Goal: Find specific page/section: Find specific page/section

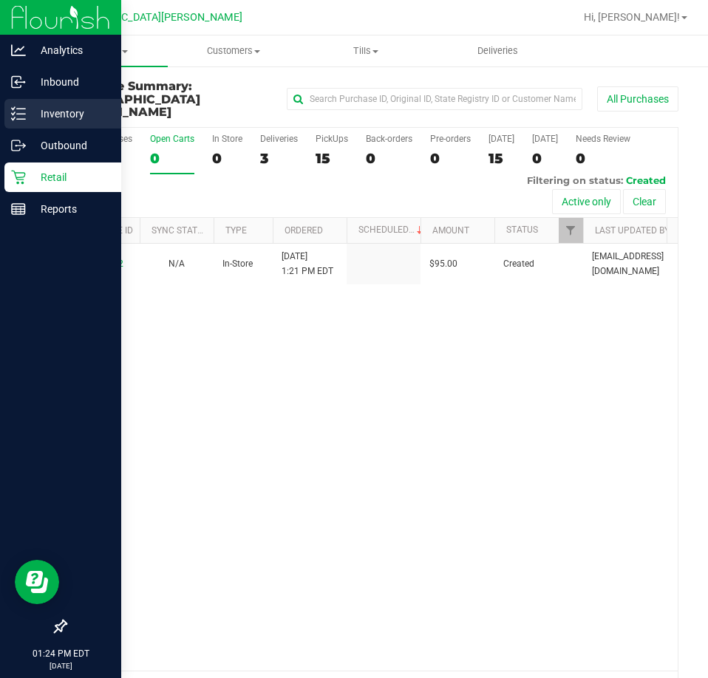
click at [24, 118] on icon at bounding box center [18, 113] width 15 height 15
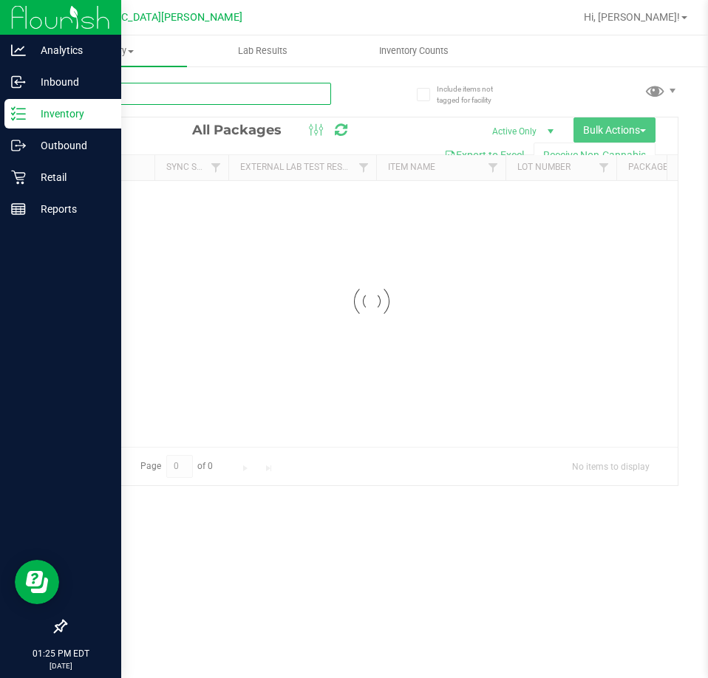
click at [134, 90] on input "text" at bounding box center [198, 94] width 266 height 22
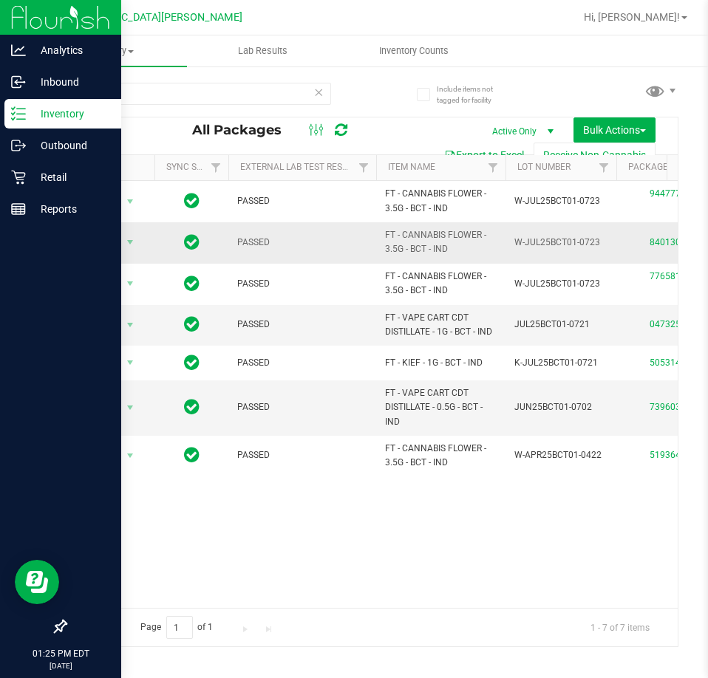
drag, startPoint x: 453, startPoint y: 251, endPoint x: 380, endPoint y: 237, distance: 74.5
click at [380, 237] on td "FT - CANNABIS FLOWER - 3.5G - BCT - IND" at bounding box center [440, 242] width 129 height 41
copy span "FT - CANNABIS FLOWER - 3.5G - BCT - IND"
click at [196, 91] on input "bct" at bounding box center [198, 94] width 266 height 22
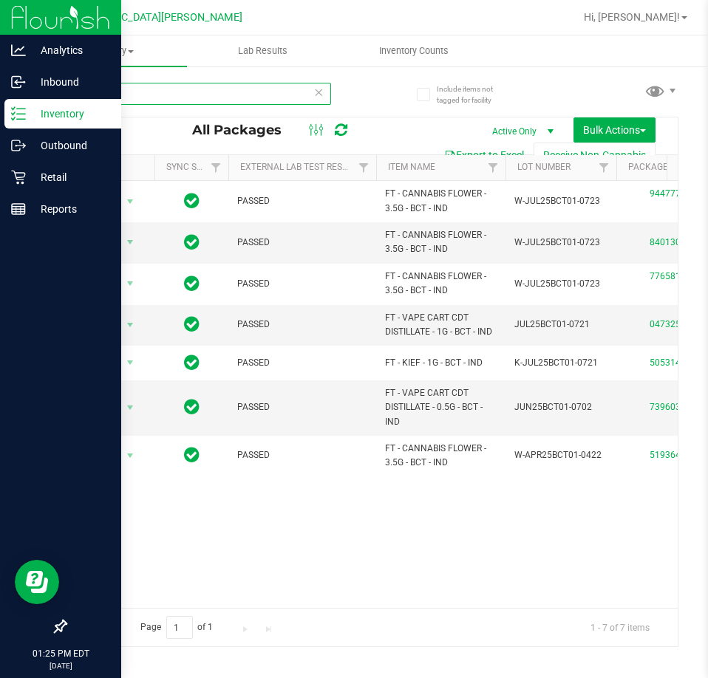
paste input "FT - CANNABIS FLOWER - 3.5G - BCT - IND"
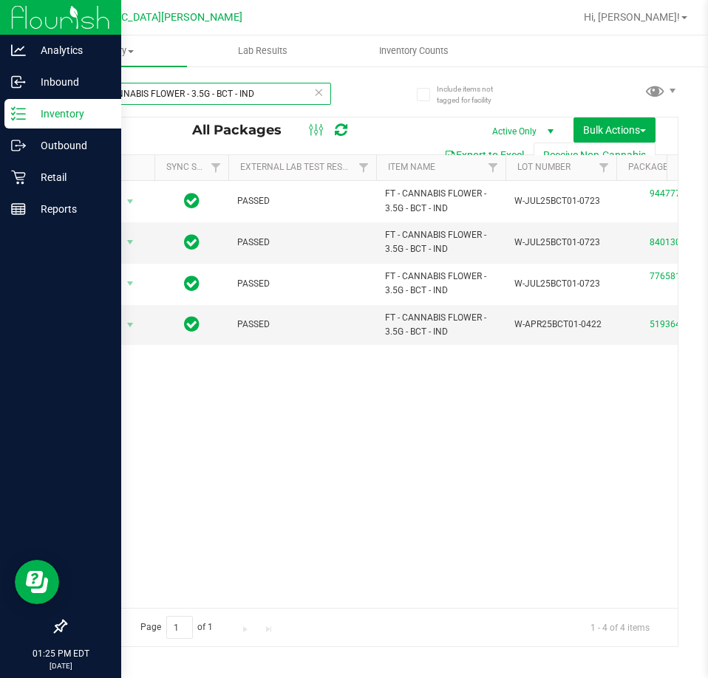
type input "FT - CANNABIS FLOWER - 3.5G - BCT - IND"
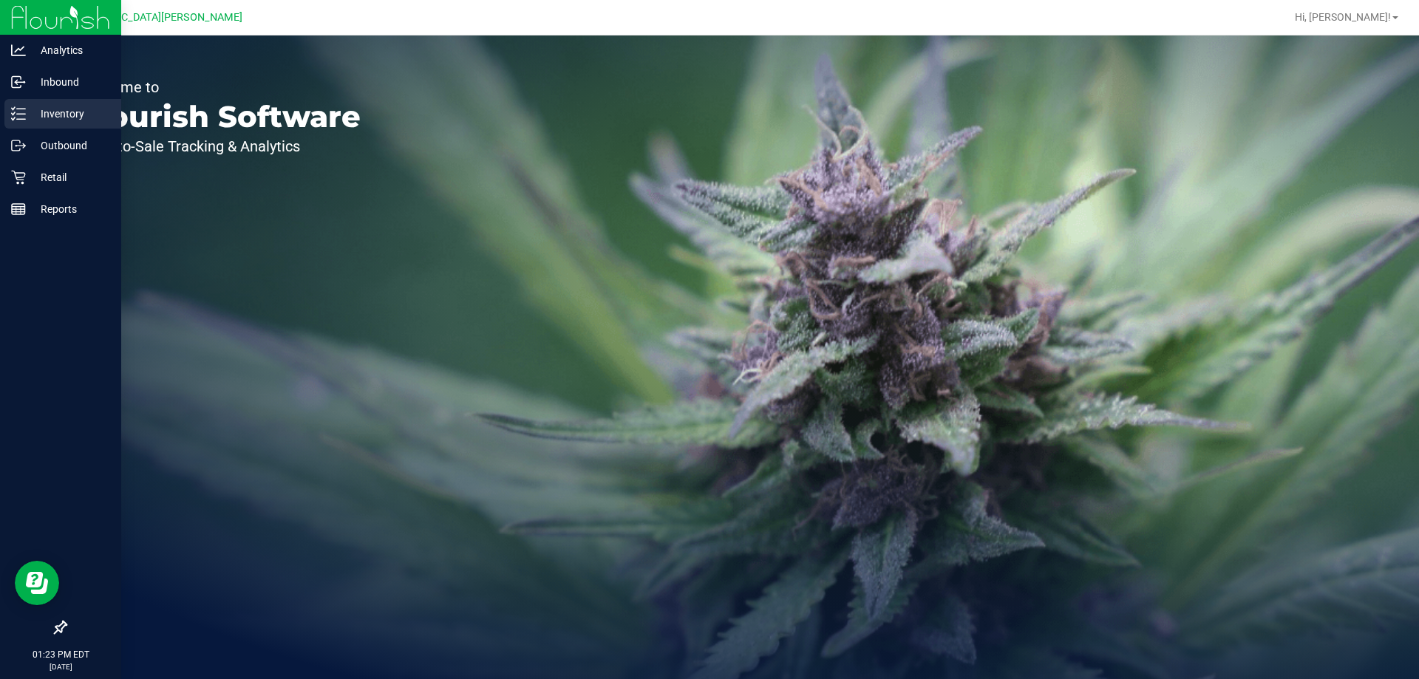
click at [68, 115] on p "Inventory" at bounding box center [70, 114] width 89 height 18
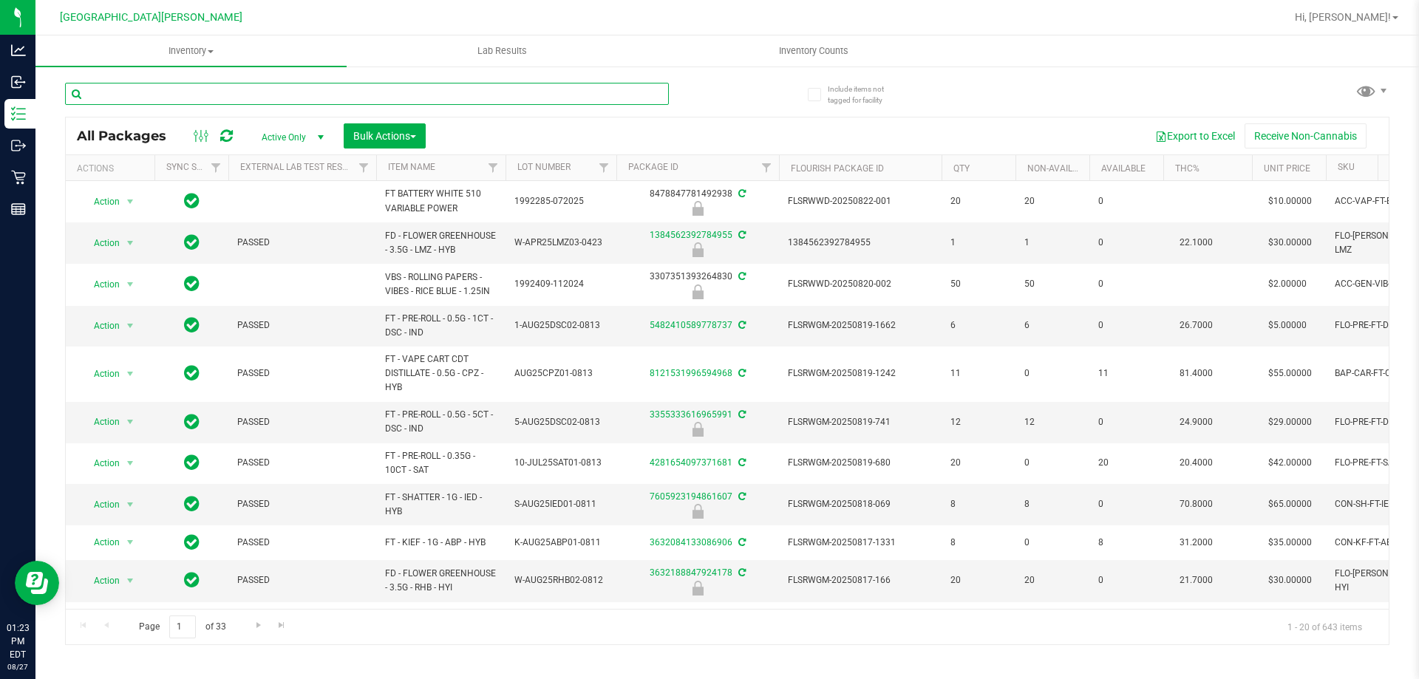
click at [138, 93] on input "text" at bounding box center [367, 94] width 604 height 22
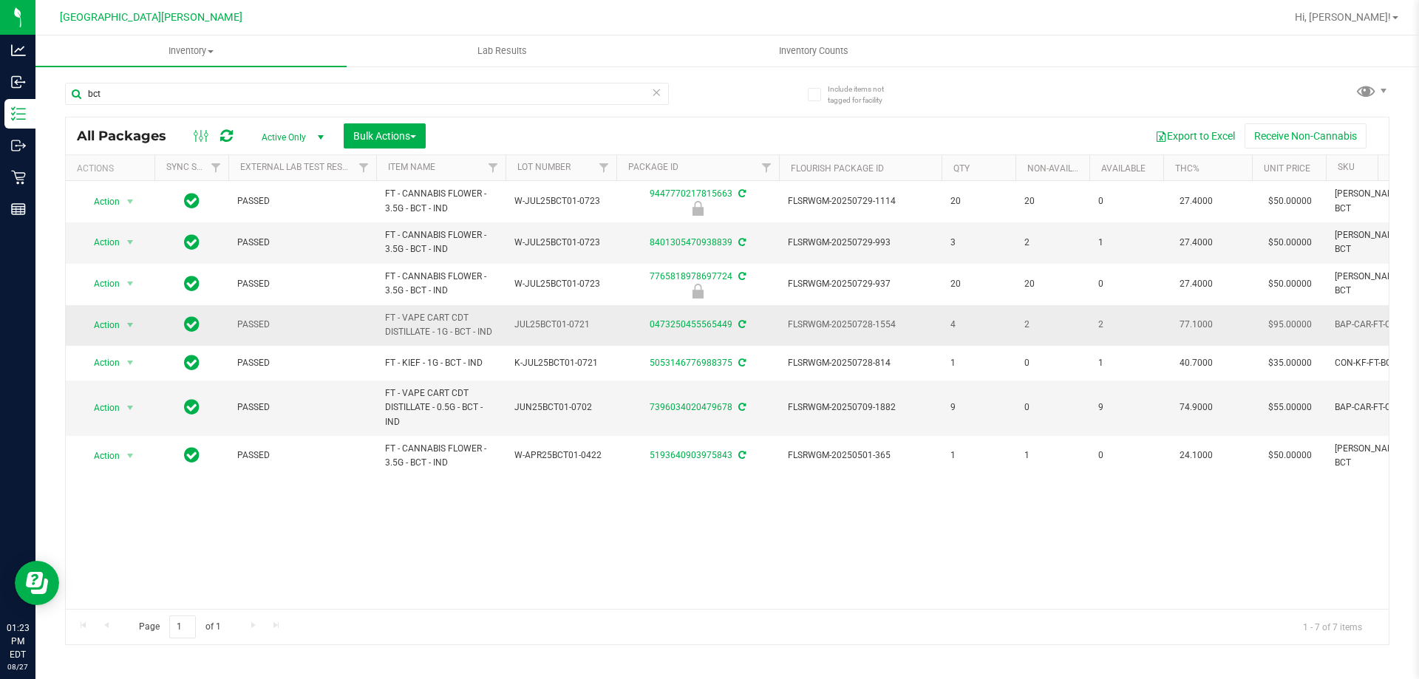
drag, startPoint x: 500, startPoint y: 335, endPoint x: 344, endPoint y: 314, distance: 158.0
click at [344, 314] on tr "Action Action Adjust qty Create package Edit attributes Global inventory Locate…" at bounding box center [1013, 325] width 1895 height 41
copy tr "FT - VAPE CART CDT DISTILLATE - 1G - BCT - IND"
click at [206, 96] on input "bct" at bounding box center [367, 94] width 604 height 22
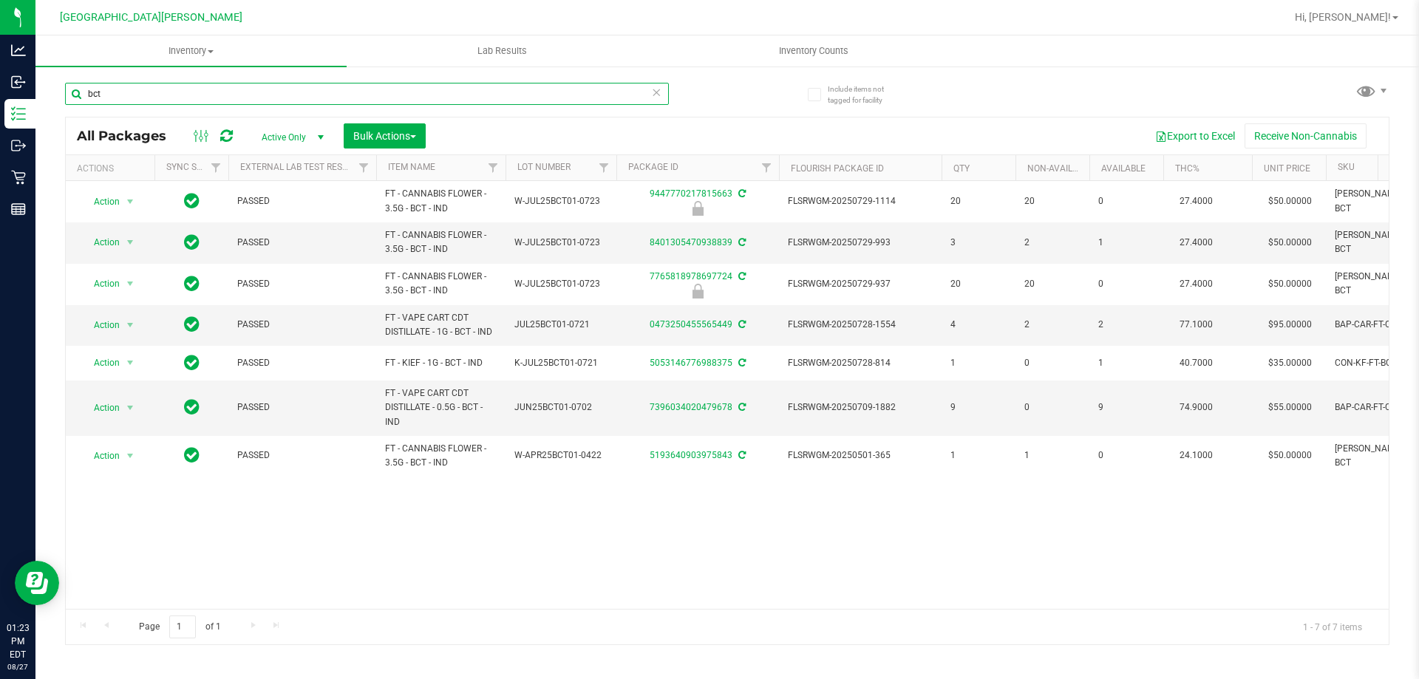
paste input "FT - VAPE CART CDT DISTILLATE - 1G - BCT - IND"
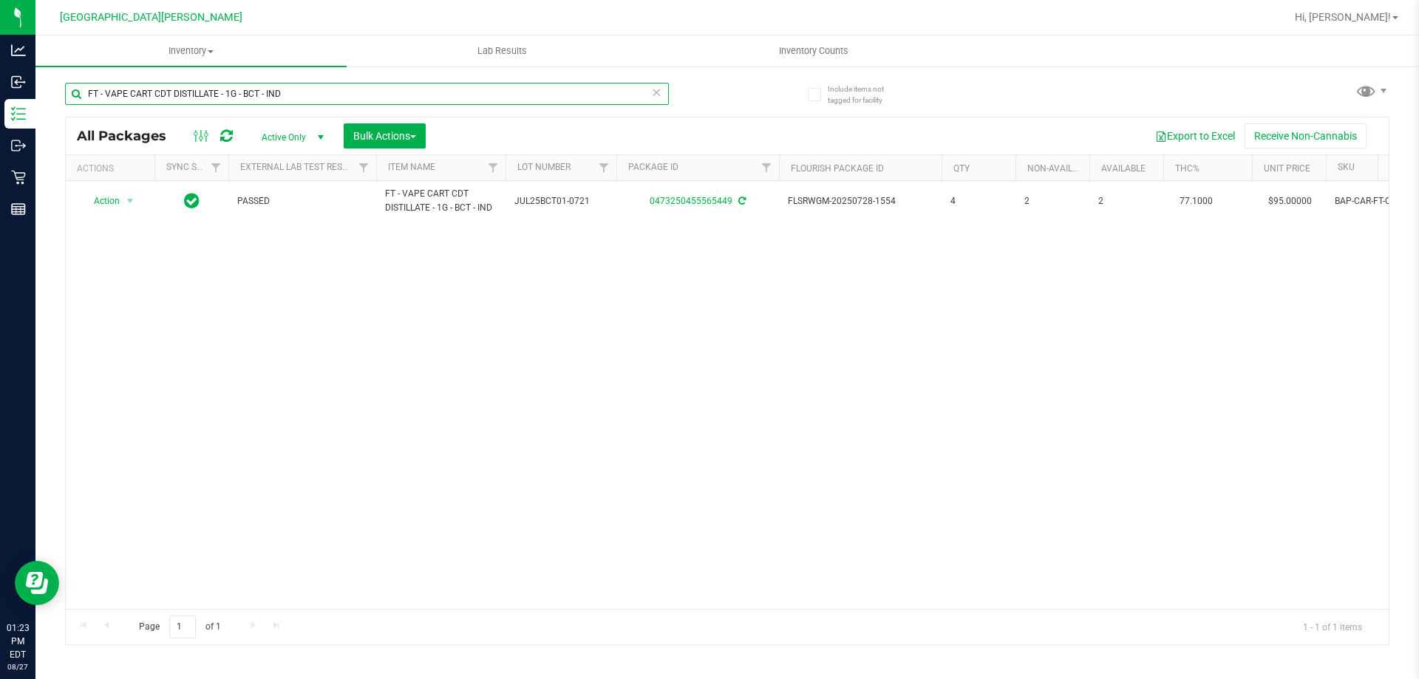
type input "FT - VAPE CART CDT DISTILLATE - 1G - BCT - IND"
